Goal: Find specific page/section: Find specific page/section

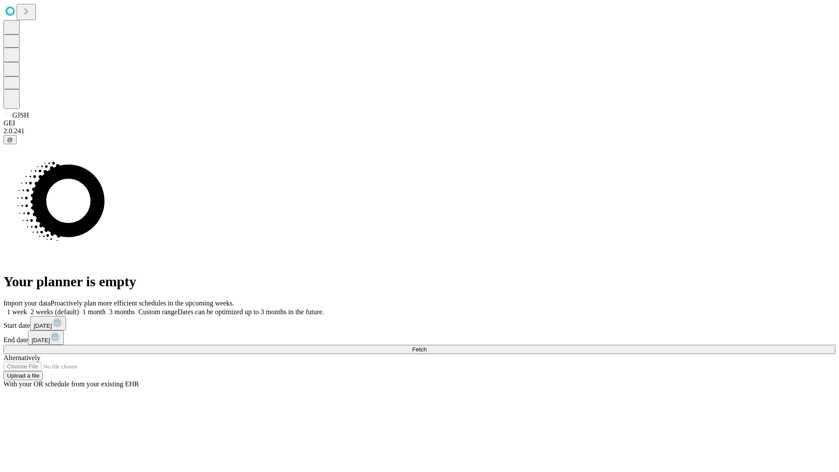
click at [427, 346] on span "Fetch" at bounding box center [419, 349] width 14 height 7
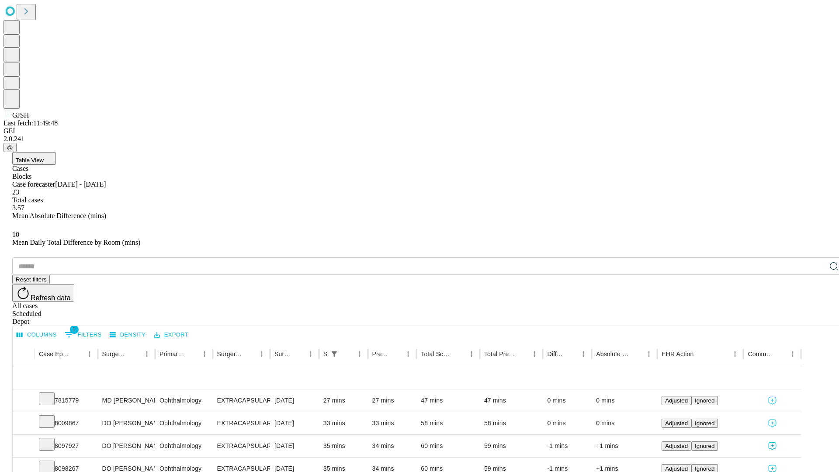
scroll to position [29, 0]
click at [51, 394] on icon at bounding box center [46, 398] width 9 height 9
